Goal: Navigation & Orientation: Find specific page/section

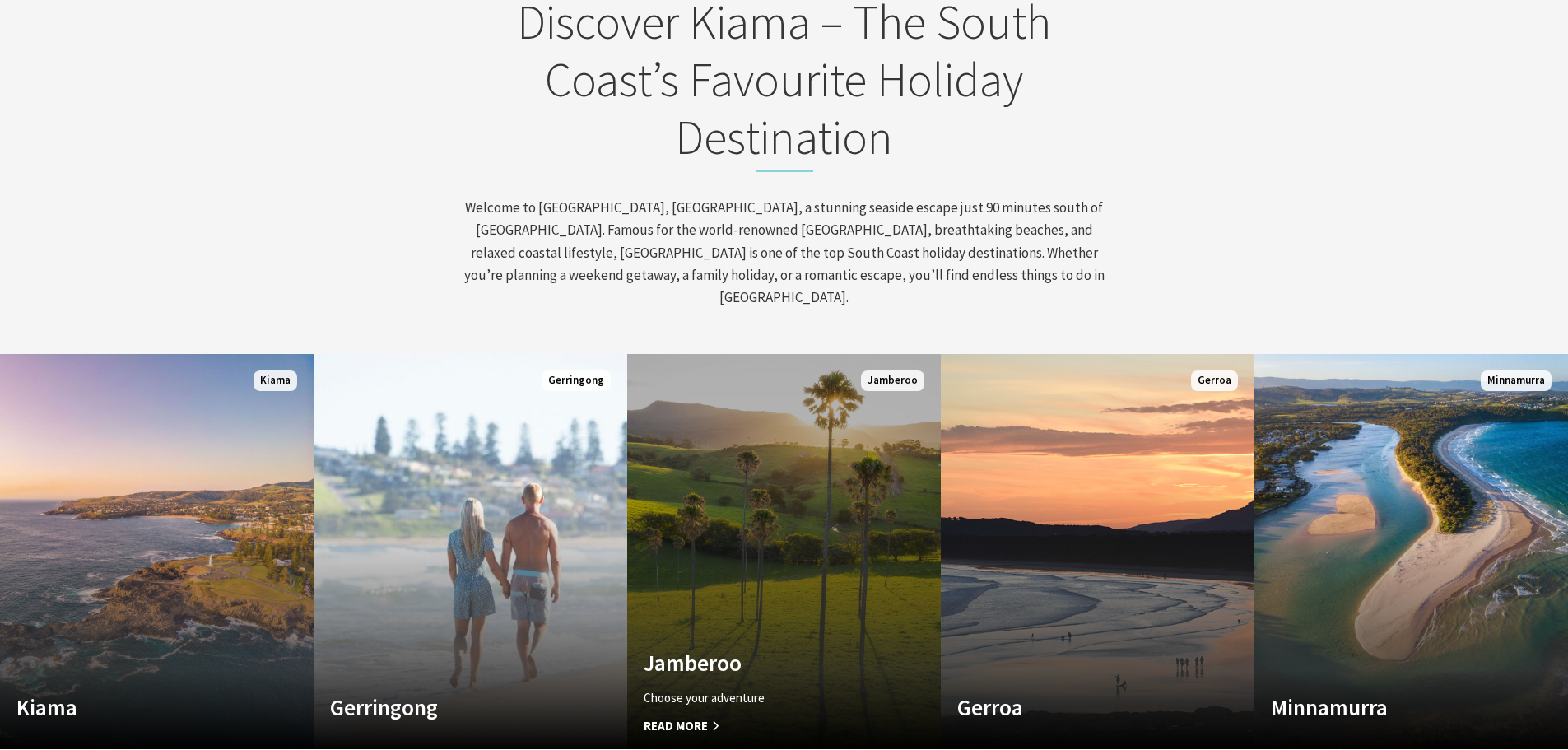
scroll to position [741, 0]
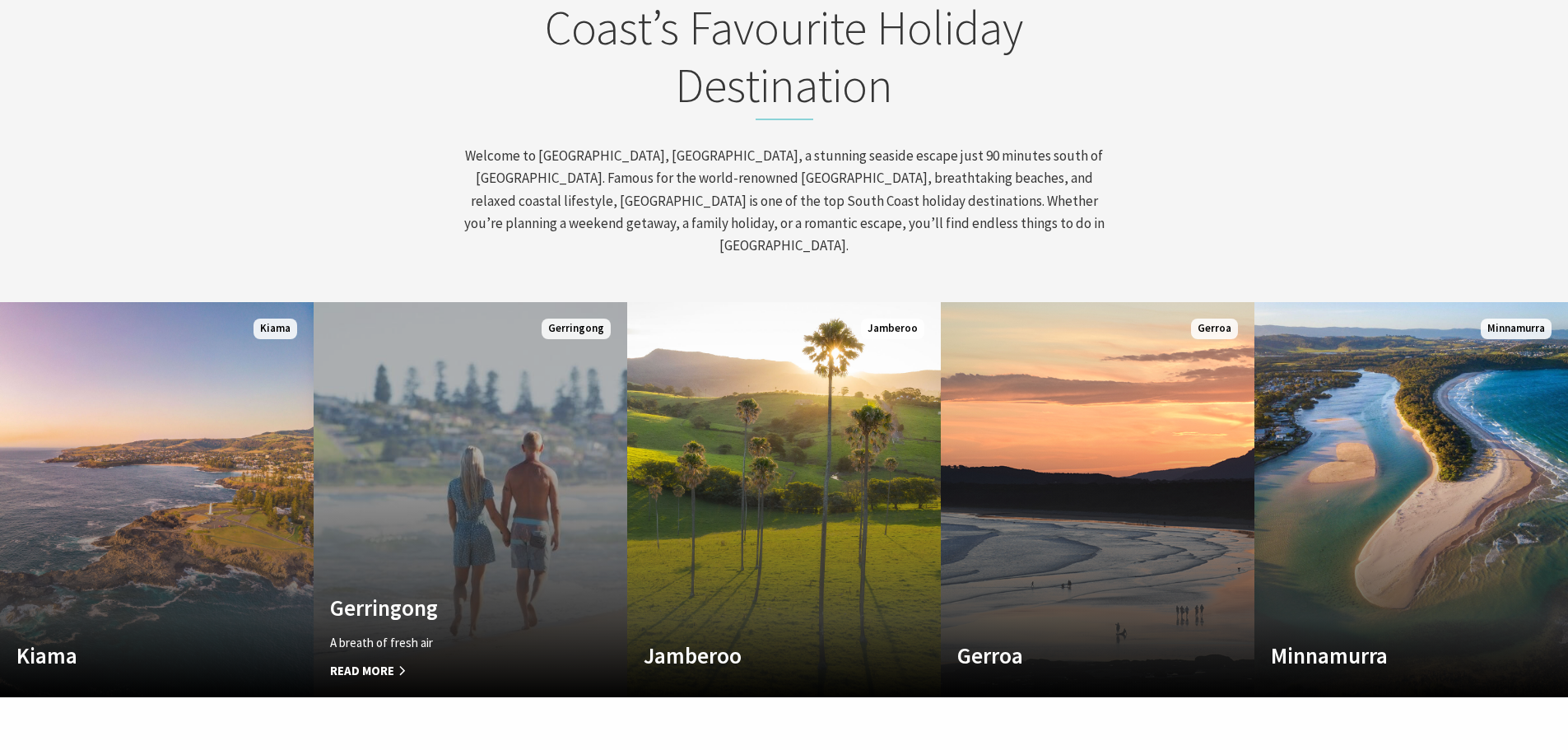
click at [475, 633] on p "A breath of fresh air" at bounding box center [446, 643] width 234 height 20
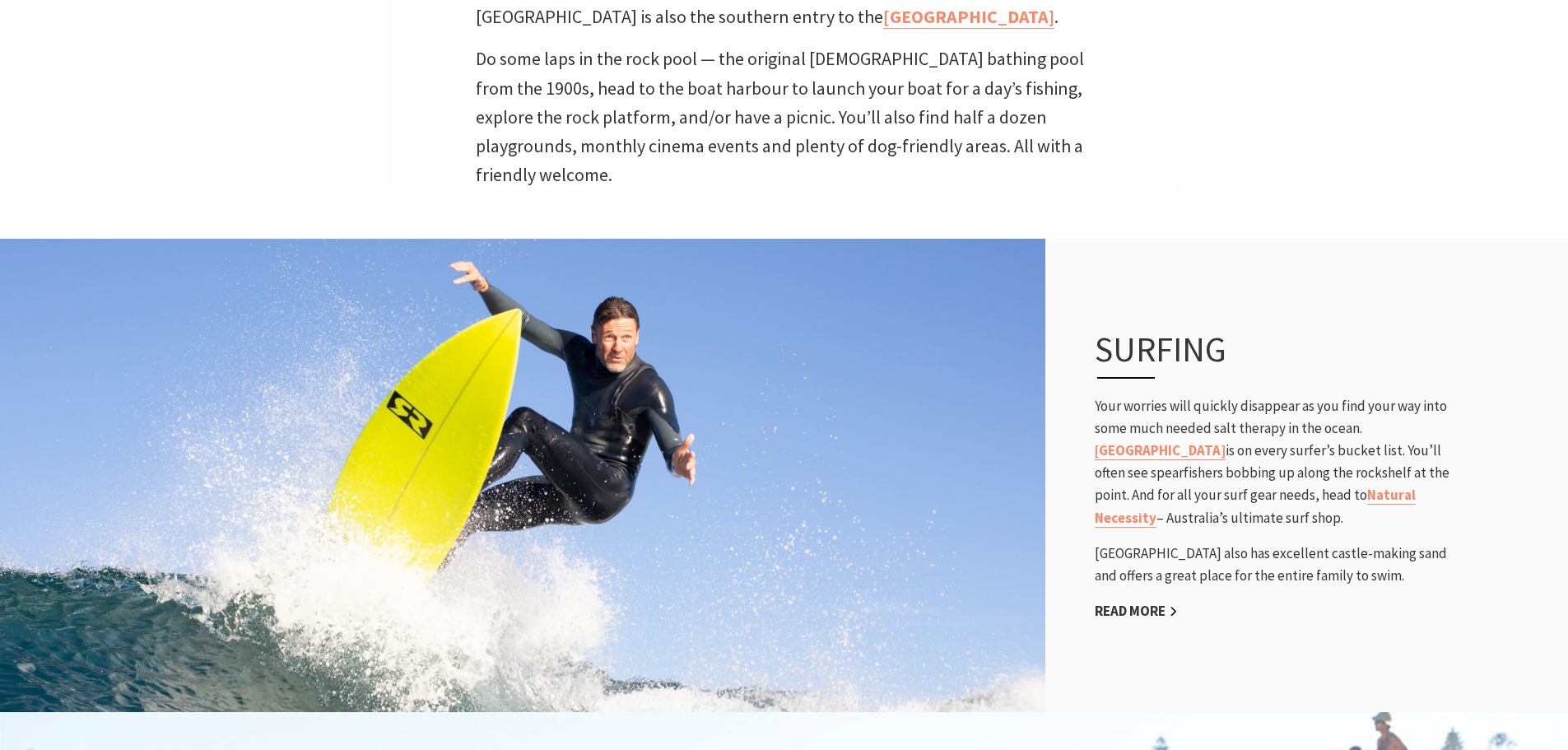
scroll to position [823, 0]
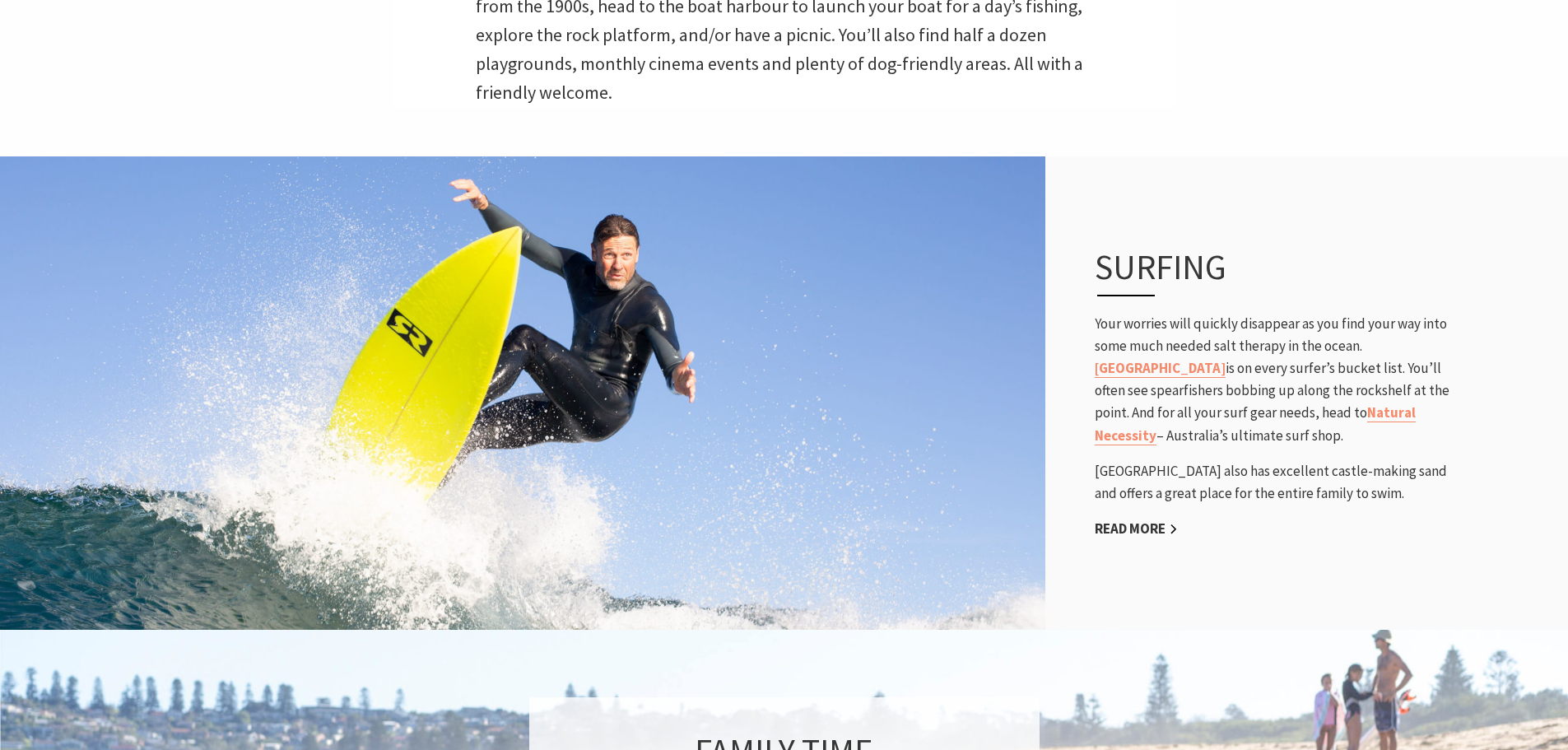
drag, startPoint x: 480, startPoint y: 410, endPoint x: 474, endPoint y: 283, distance: 127.1
click at [474, 283] on img at bounding box center [522, 393] width 1046 height 478
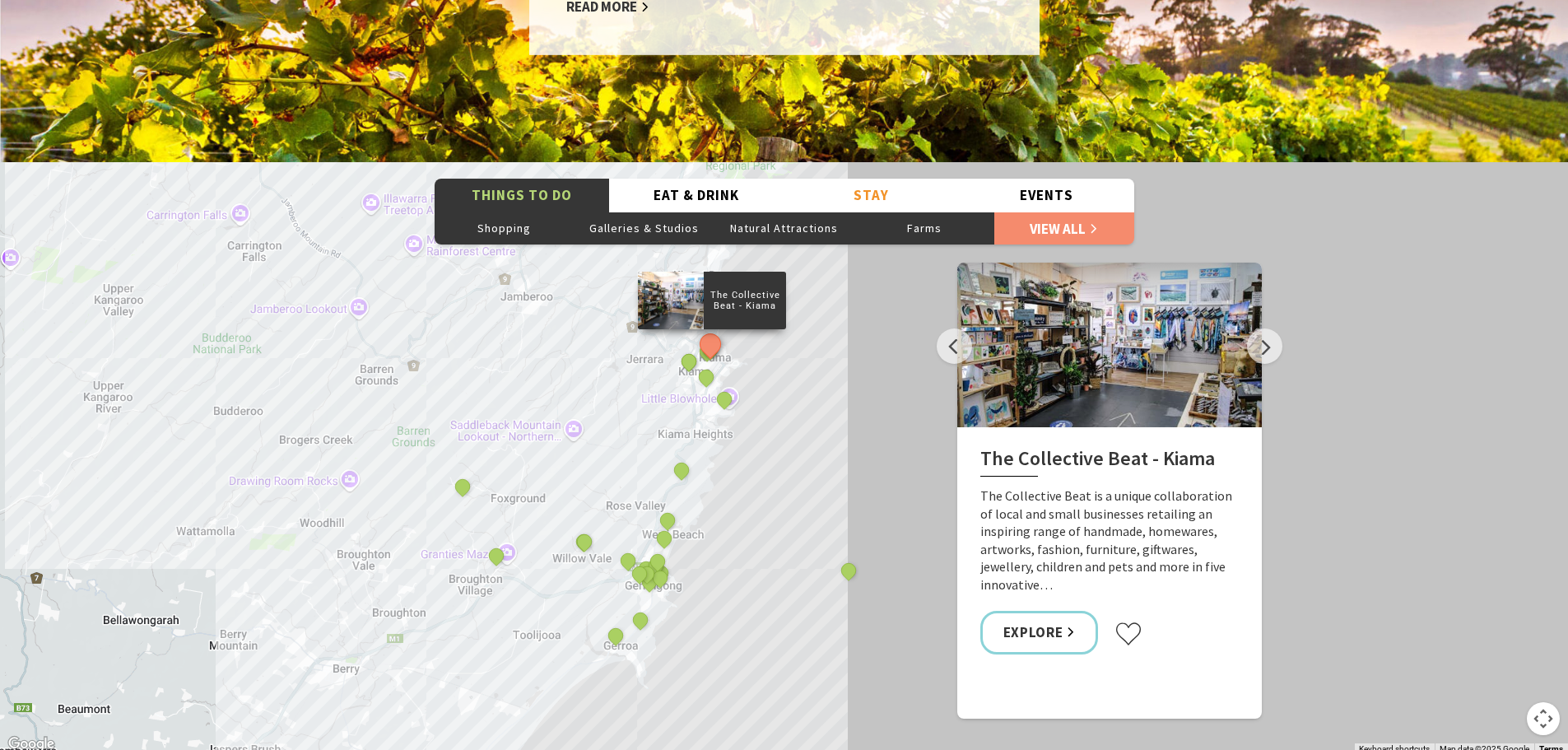
scroll to position [2717, 0]
